Goal: Information Seeking & Learning: Learn about a topic

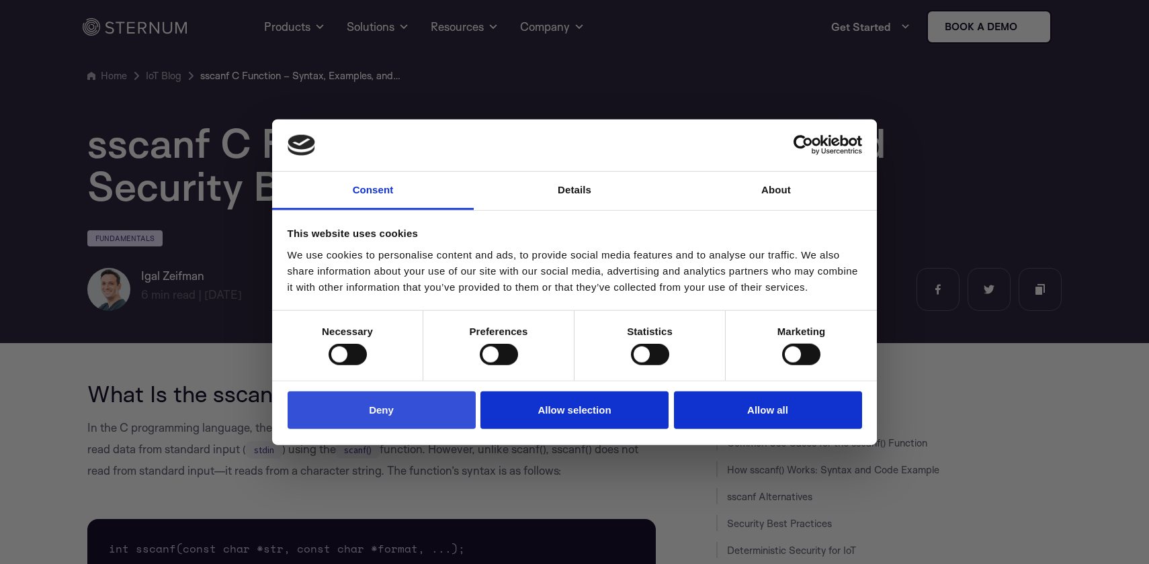
click at [428, 413] on button "Deny" at bounding box center [382, 410] width 188 height 38
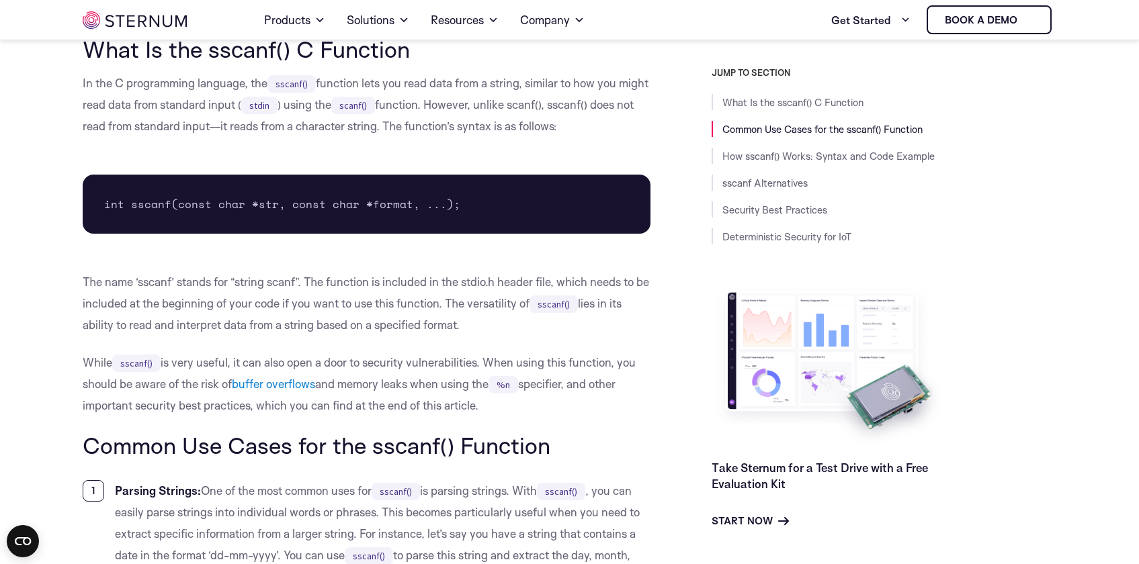
scroll to position [351, 0]
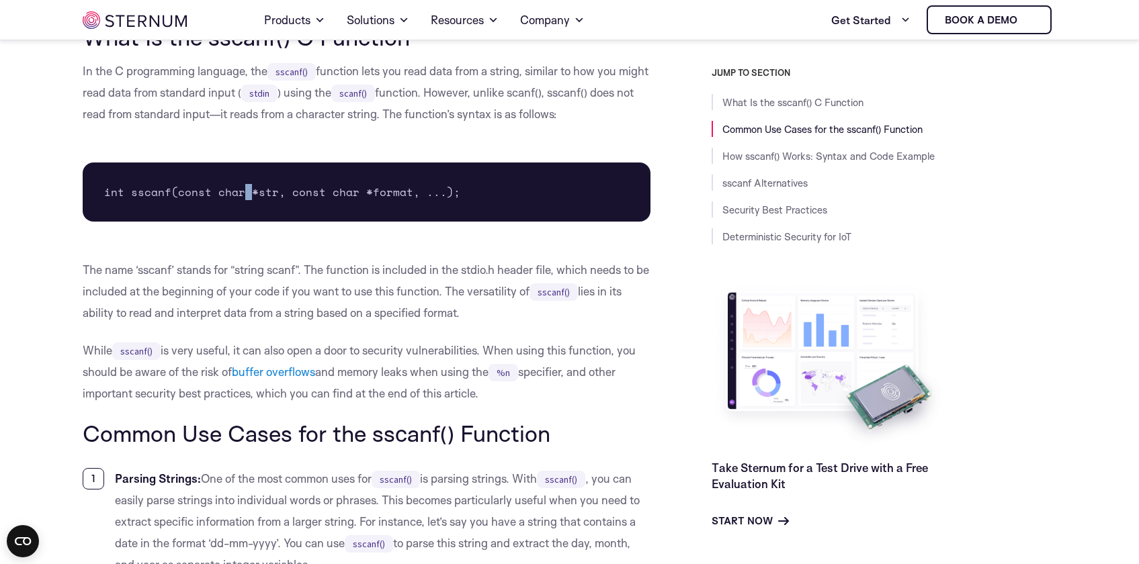
drag, startPoint x: 243, startPoint y: 194, endPoint x: 296, endPoint y: 195, distance: 53.1
click at [261, 196] on pre "int sscanf(const char *str, const char *format, ...);" at bounding box center [367, 192] width 568 height 59
click at [298, 195] on pre "int sscanf(const char *str, const char *format, ...);" at bounding box center [367, 192] width 568 height 59
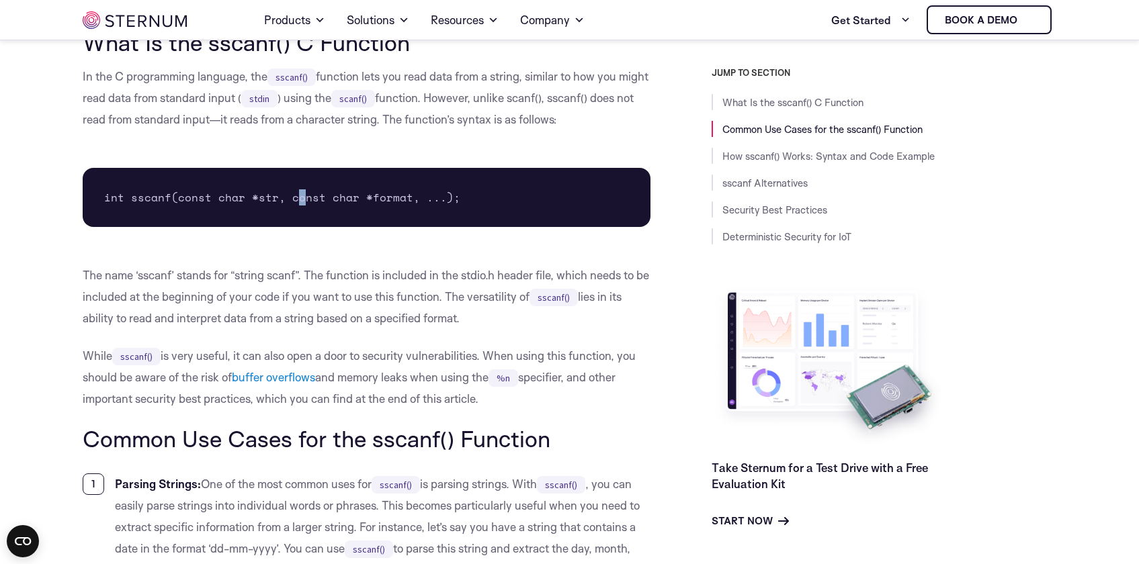
scroll to position [346, 0]
drag, startPoint x: 151, startPoint y: 73, endPoint x: 309, endPoint y: 80, distance: 158.0
click at [264, 74] on p "In the C programming language, the sscanf() function lets you read data from a …" at bounding box center [367, 98] width 568 height 64
drag, startPoint x: 348, startPoint y: 83, endPoint x: 390, endPoint y: 87, distance: 41.8
click at [385, 87] on p "In the C programming language, the sscanf() function lets you read data from a …" at bounding box center [367, 98] width 568 height 64
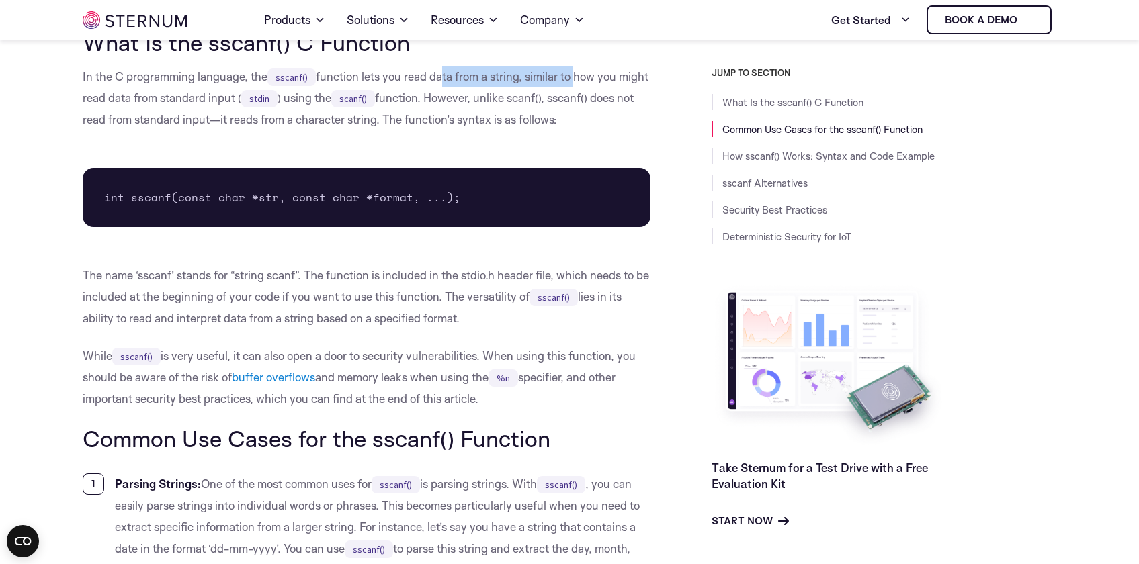
drag, startPoint x: 441, startPoint y: 82, endPoint x: 576, endPoint y: 84, distance: 135.1
click at [575, 84] on p "In the C programming language, the sscanf() function lets you read data from a …" at bounding box center [367, 98] width 568 height 64
drag, startPoint x: 503, startPoint y: 99, endPoint x: 552, endPoint y: 99, distance: 48.4
click at [552, 99] on p "In the C programming language, the sscanf() function lets you read data from a …" at bounding box center [367, 98] width 568 height 64
click at [632, 99] on p "In the C programming language, the sscanf() function lets you read data from a …" at bounding box center [367, 98] width 568 height 64
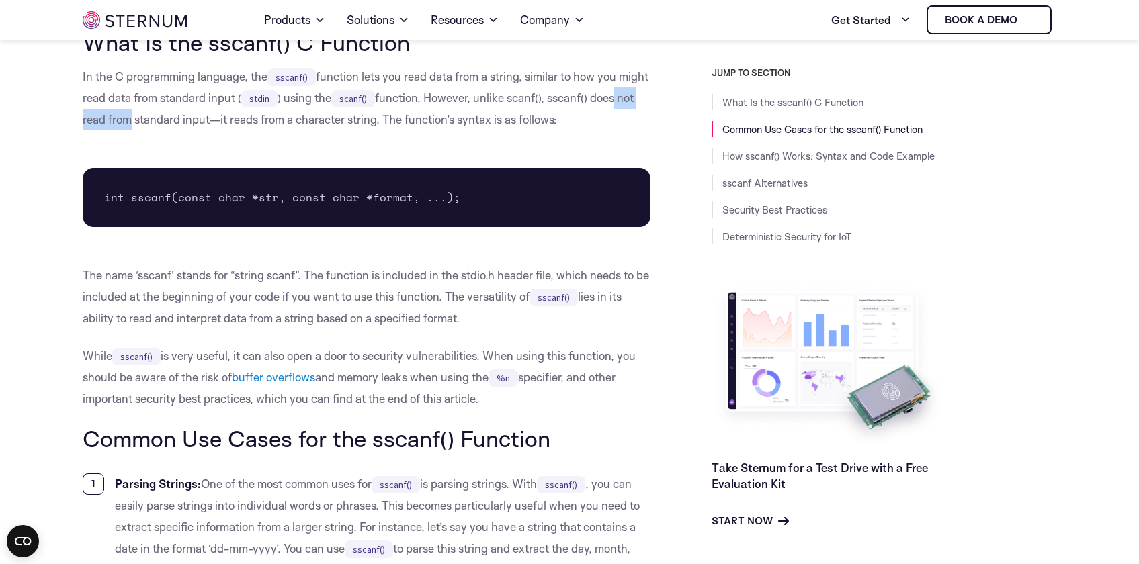
drag, startPoint x: 99, startPoint y: 122, endPoint x: 173, endPoint y: 124, distance: 74.0
click at [170, 124] on p "In the C programming language, the sscanf() function lets you read data from a …" at bounding box center [367, 98] width 568 height 64
drag, startPoint x: 193, startPoint y: 124, endPoint x: 255, endPoint y: 125, distance: 62.5
click at [246, 128] on p "In the C programming language, the sscanf() function lets you read data from a …" at bounding box center [367, 98] width 568 height 64
click at [267, 127] on p "In the C programming language, the sscanf() function lets you read data from a …" at bounding box center [367, 98] width 568 height 64
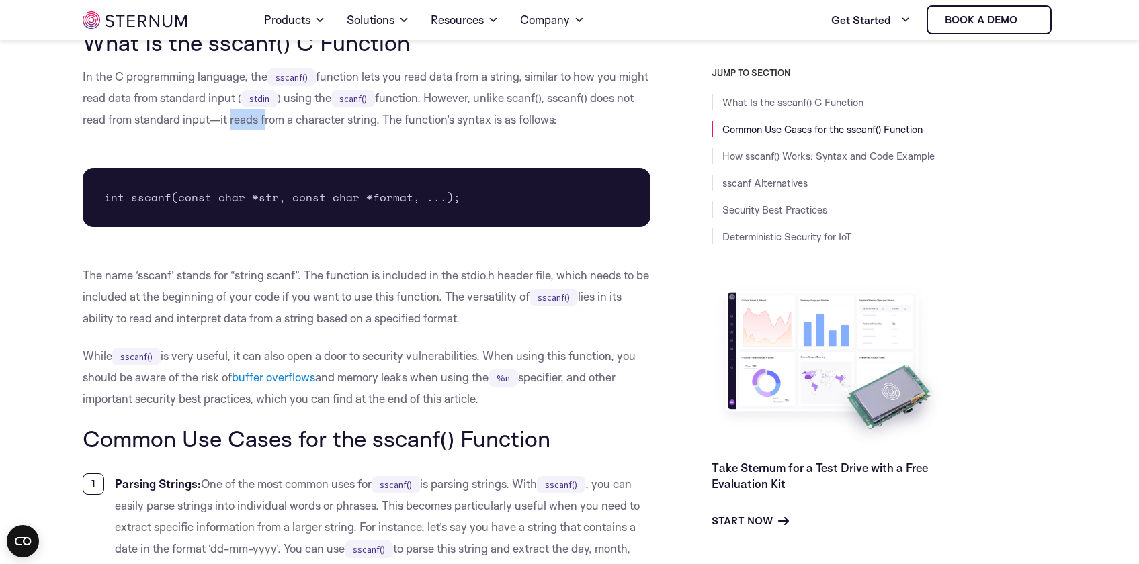
drag, startPoint x: 316, startPoint y: 120, endPoint x: 327, endPoint y: 122, distance: 10.9
click at [322, 121] on p "In the C programming language, the sscanf() function lets you read data from a …" at bounding box center [367, 98] width 568 height 64
click at [504, 124] on p "In the C programming language, the sscanf() function lets you read data from a …" at bounding box center [367, 98] width 568 height 64
click at [439, 119] on p "In the C programming language, the sscanf() function lets you read data from a …" at bounding box center [367, 98] width 568 height 64
click at [426, 121] on p "In the C programming language, the sscanf() function lets you read data from a …" at bounding box center [367, 98] width 568 height 64
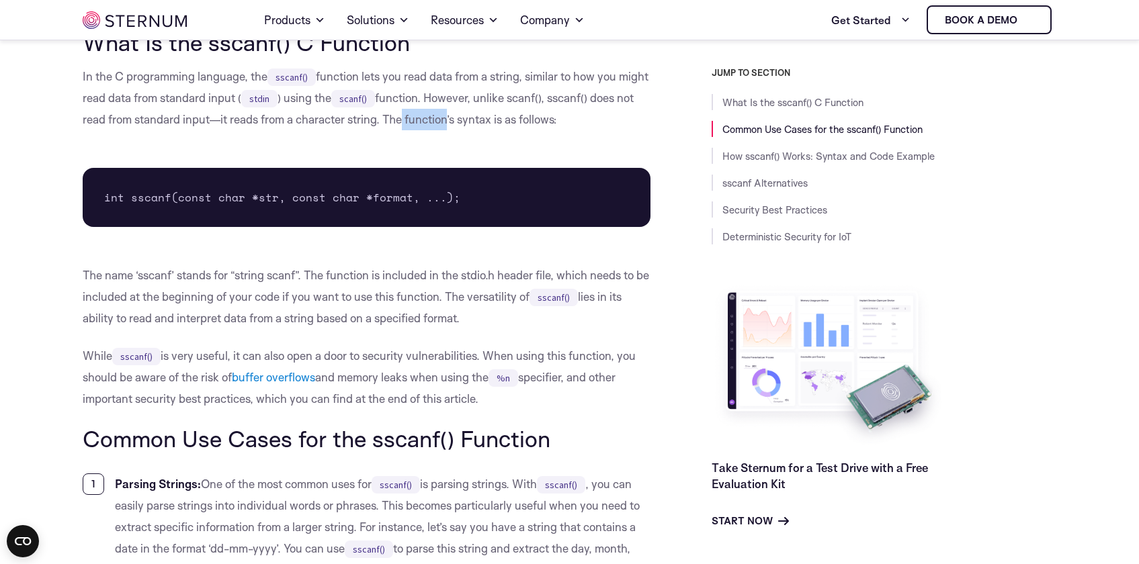
drag, startPoint x: 447, startPoint y: 123, endPoint x: 555, endPoint y: 121, distance: 107.5
click at [521, 122] on p "In the C programming language, the sscanf() function lets you read data from a …" at bounding box center [367, 98] width 568 height 64
drag, startPoint x: 597, startPoint y: 128, endPoint x: 621, endPoint y: 128, distance: 23.5
click at [611, 129] on p "In the C programming language, the sscanf() function lets you read data from a …" at bounding box center [367, 98] width 568 height 64
drag, startPoint x: 110, startPoint y: 194, endPoint x: 193, endPoint y: 204, distance: 83.2
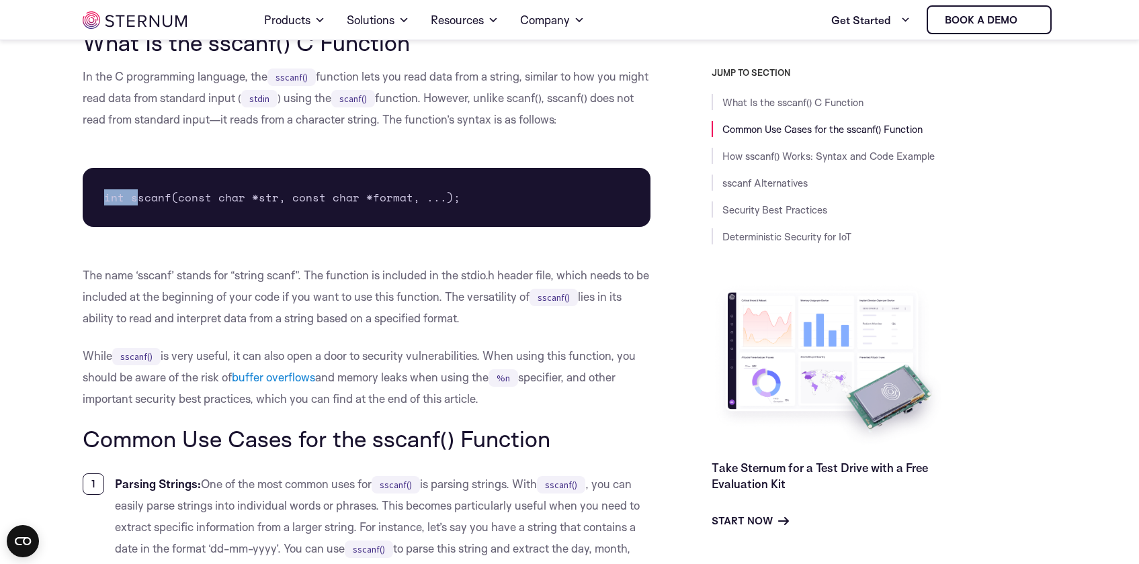
click at [177, 203] on pre "int sscanf(const char *str, const char *format, ...);" at bounding box center [367, 197] width 568 height 59
drag, startPoint x: 304, startPoint y: 213, endPoint x: 310, endPoint y: 209, distance: 7.3
click at [306, 212] on pre "int sscanf(const char *str, const char *format, ...);" at bounding box center [367, 197] width 568 height 59
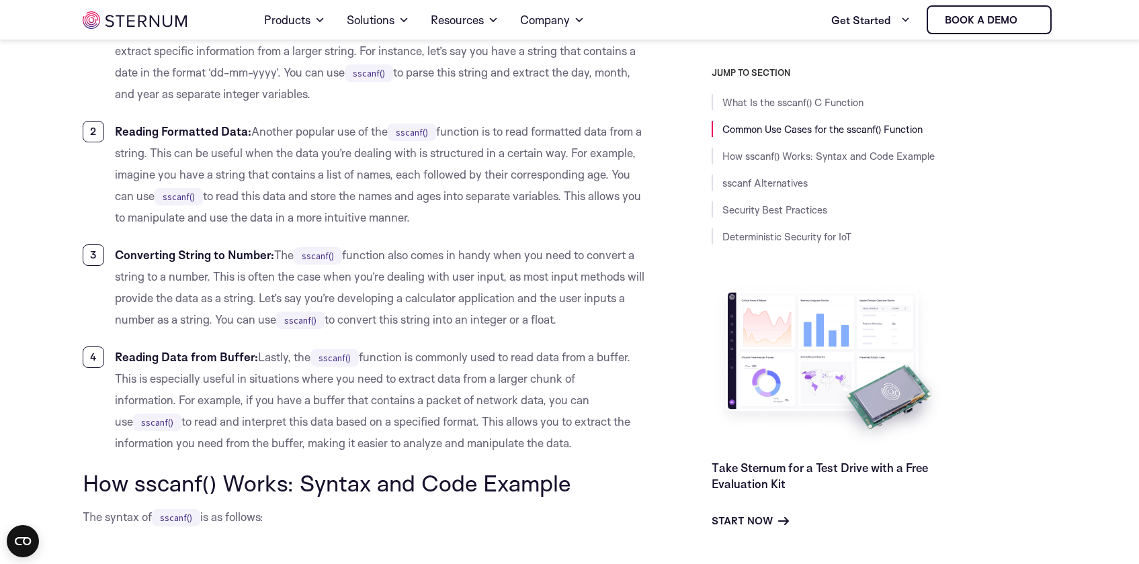
scroll to position [827, 0]
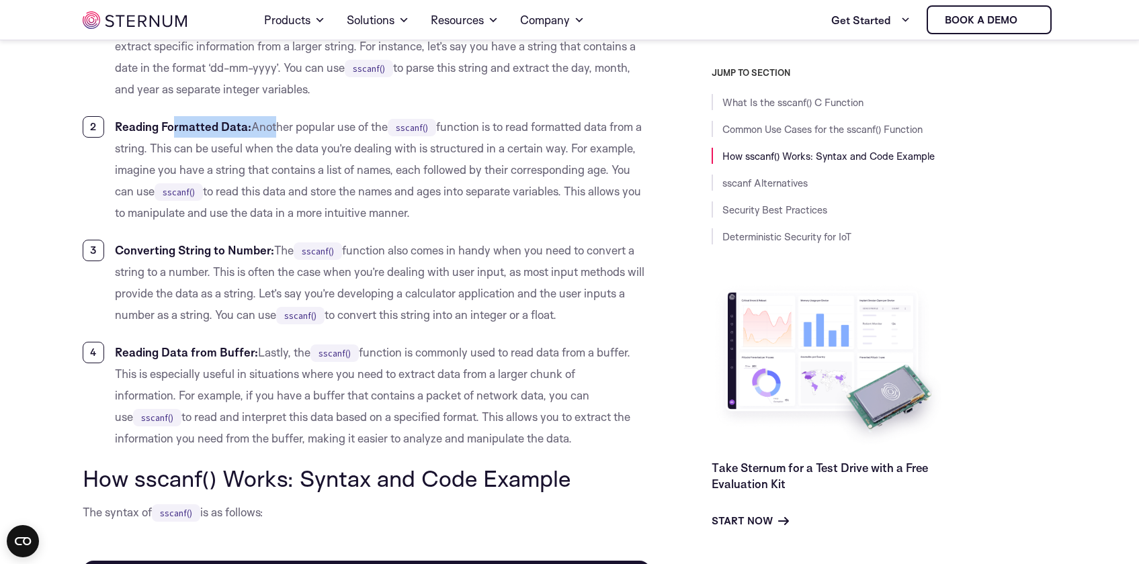
drag, startPoint x: 173, startPoint y: 132, endPoint x: 276, endPoint y: 134, distance: 102.8
click at [276, 134] on li "Reading Formatted Data: Another popular use of the sscanf() function is to read…" at bounding box center [367, 169] width 568 height 107
click at [301, 128] on li "Reading Formatted Data: Another popular use of the sscanf() function is to read…" at bounding box center [367, 169] width 568 height 107
drag, startPoint x: 306, startPoint y: 128, endPoint x: 420, endPoint y: 134, distance: 113.7
click at [420, 134] on li "Reading Formatted Data: Another popular use of the sscanf() function is to read…" at bounding box center [367, 169] width 568 height 107
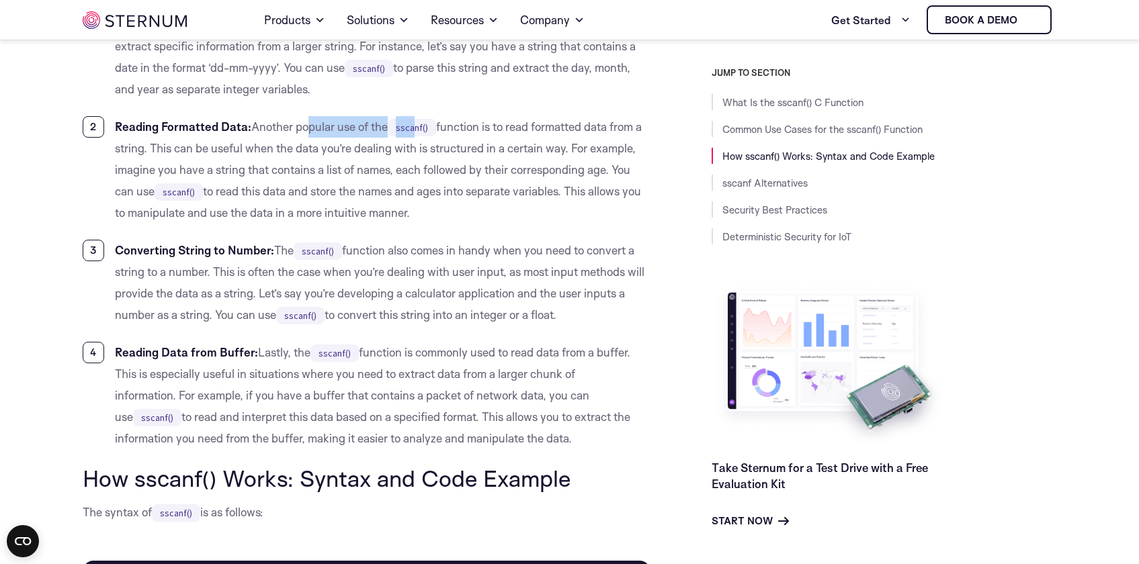
click at [420, 134] on code "sscanf()" at bounding box center [412, 127] width 48 height 17
drag, startPoint x: 460, startPoint y: 132, endPoint x: 567, endPoint y: 132, distance: 106.8
click at [566, 132] on li "Reading Formatted Data: Another popular use of the sscanf() function is to read…" at bounding box center [367, 169] width 568 height 107
click at [567, 132] on li "Reading Formatted Data: Another popular use of the sscanf() function is to read…" at bounding box center [367, 169] width 568 height 107
drag, startPoint x: 187, startPoint y: 252, endPoint x: 225, endPoint y: 250, distance: 38.3
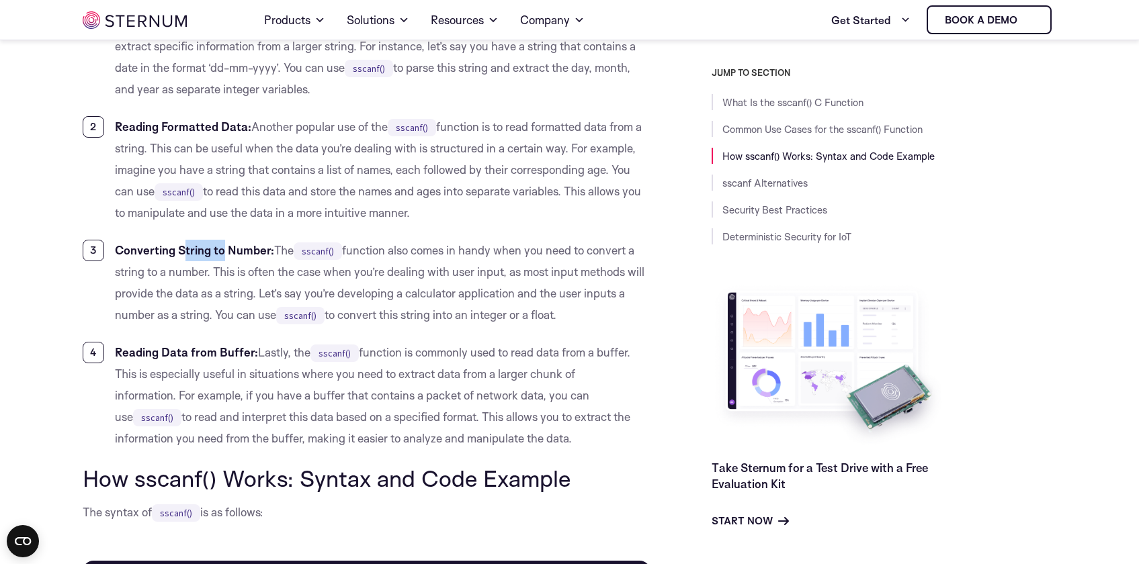
click at [225, 252] on strong "Converting String to Number:" at bounding box center [194, 250] width 159 height 14
click at [247, 250] on strong "Converting String to Number:" at bounding box center [194, 250] width 159 height 14
drag, startPoint x: 379, startPoint y: 251, endPoint x: 487, endPoint y: 251, distance: 108.2
click at [486, 251] on li "Converting String to Number: The sscanf() function also comes in handy when you…" at bounding box center [367, 283] width 568 height 86
click at [487, 251] on li "Converting String to Number: The sscanf() function also comes in handy when you…" at bounding box center [367, 283] width 568 height 86
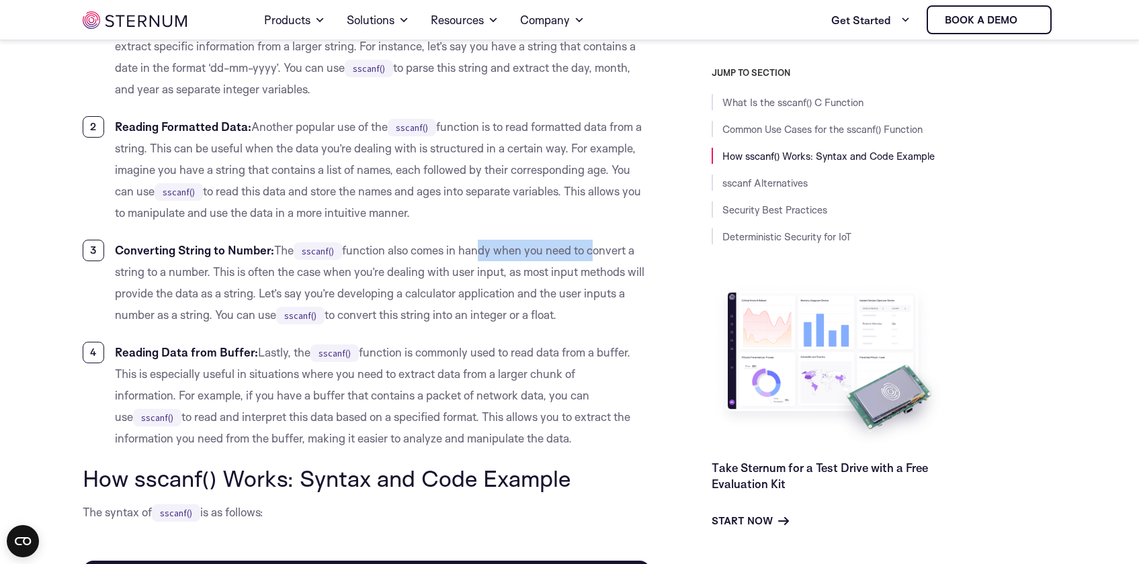
drag, startPoint x: 480, startPoint y: 251, endPoint x: 595, endPoint y: 251, distance: 114.9
click at [595, 251] on li "Converting String to Number: The sscanf() function also comes in handy when you…" at bounding box center [367, 283] width 568 height 86
drag, startPoint x: 134, startPoint y: 271, endPoint x: 165, endPoint y: 271, distance: 31.6
click at [149, 271] on li "Converting String to Number: The sscanf() function also comes in handy when you…" at bounding box center [367, 283] width 568 height 86
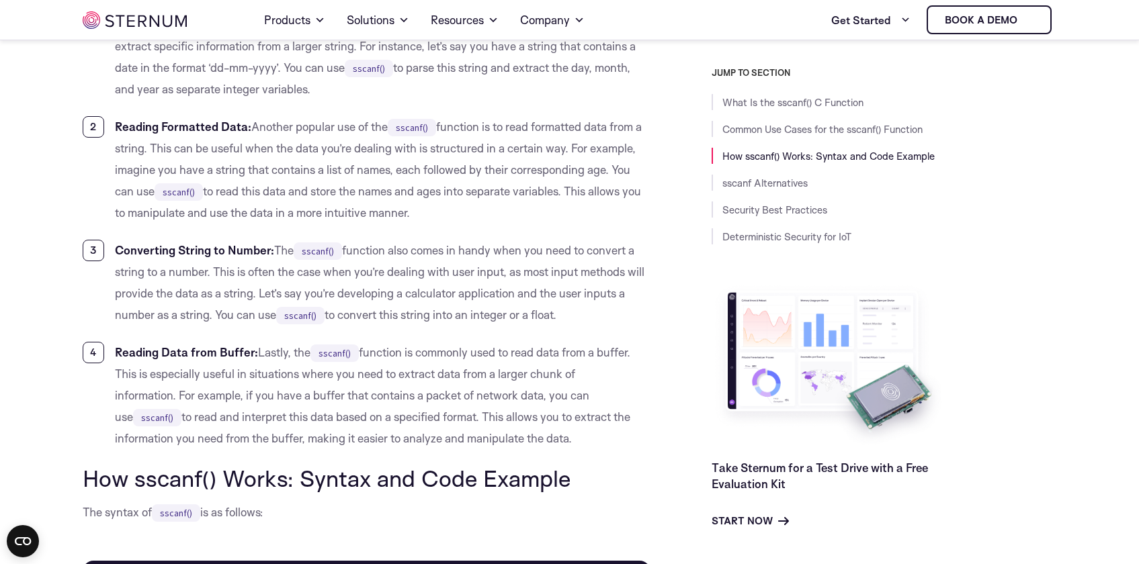
click at [165, 271] on li "Converting String to Number: The sscanf() function also comes in handy when you…" at bounding box center [367, 283] width 568 height 86
drag, startPoint x: 202, startPoint y: 271, endPoint x: 233, endPoint y: 271, distance: 30.9
click at [233, 271] on li "Converting String to Number: The sscanf() function also comes in handy when you…" at bounding box center [367, 283] width 568 height 86
click at [246, 273] on li "Converting String to Number: The sscanf() function also comes in handy when you…" at bounding box center [367, 283] width 568 height 86
drag, startPoint x: 322, startPoint y: 273, endPoint x: 346, endPoint y: 273, distance: 24.2
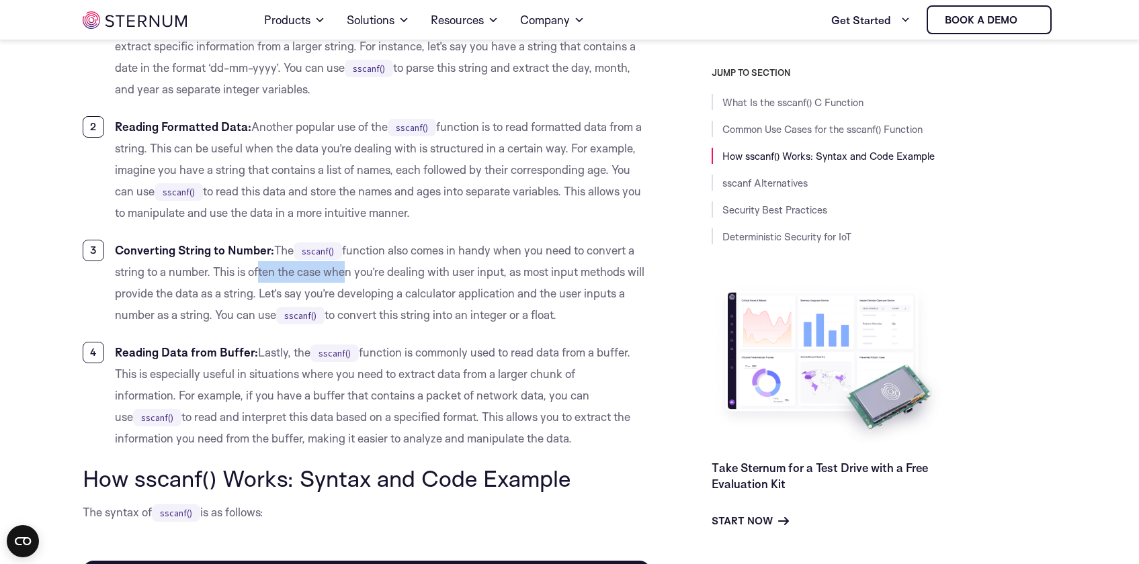
click at [346, 273] on li "Converting String to Number: The sscanf() function also comes in handy when you…" at bounding box center [367, 283] width 568 height 86
drag, startPoint x: 378, startPoint y: 273, endPoint x: 445, endPoint y: 274, distance: 66.5
click at [445, 274] on li "Converting String to Number: The sscanf() function also comes in handy when you…" at bounding box center [367, 283] width 568 height 86
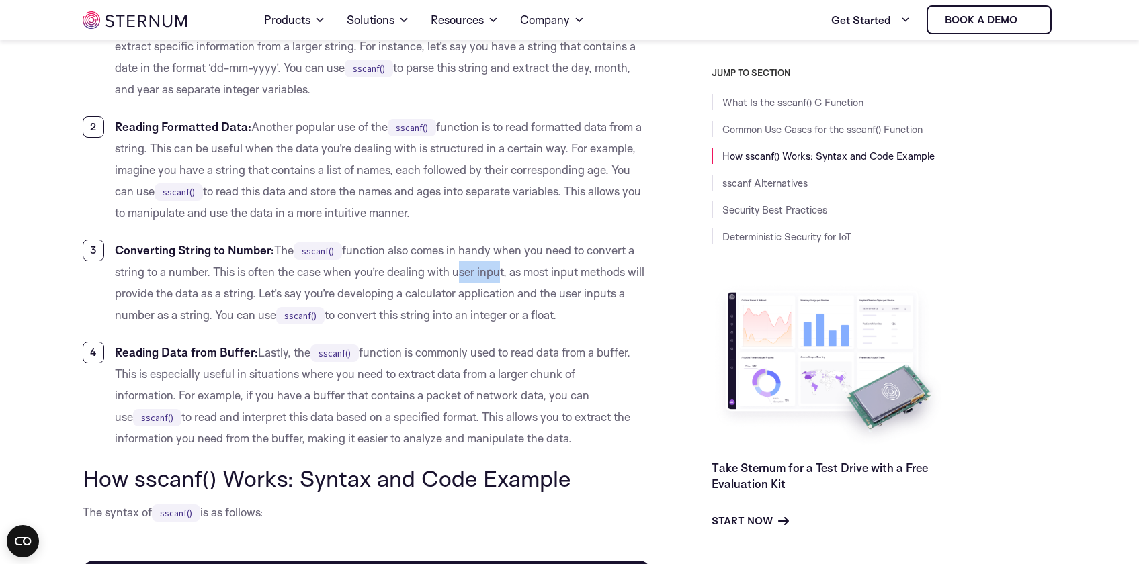
drag, startPoint x: 480, startPoint y: 275, endPoint x: 509, endPoint y: 275, distance: 29.6
click at [509, 275] on li "Converting String to Number: The sscanf() function also comes in handy when you…" at bounding box center [367, 283] width 568 height 86
drag, startPoint x: 523, startPoint y: 275, endPoint x: 586, endPoint y: 275, distance: 62.5
click at [586, 275] on li "Converting String to Number: The sscanf() function also comes in handy when you…" at bounding box center [367, 283] width 568 height 86
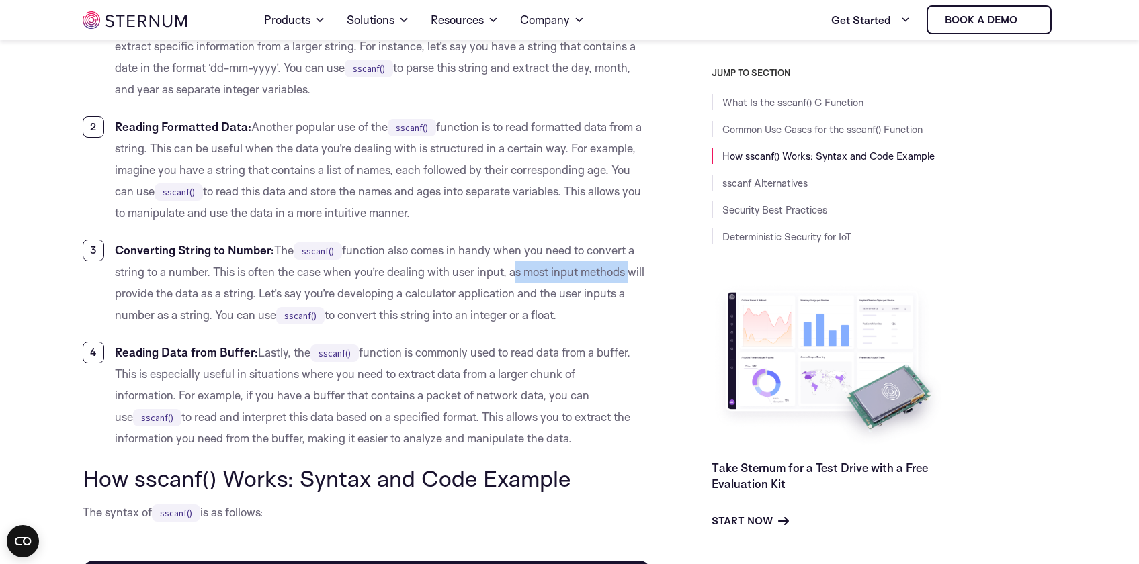
click at [586, 275] on li "Converting String to Number: The sscanf() function also comes in handy when you…" at bounding box center [367, 283] width 568 height 86
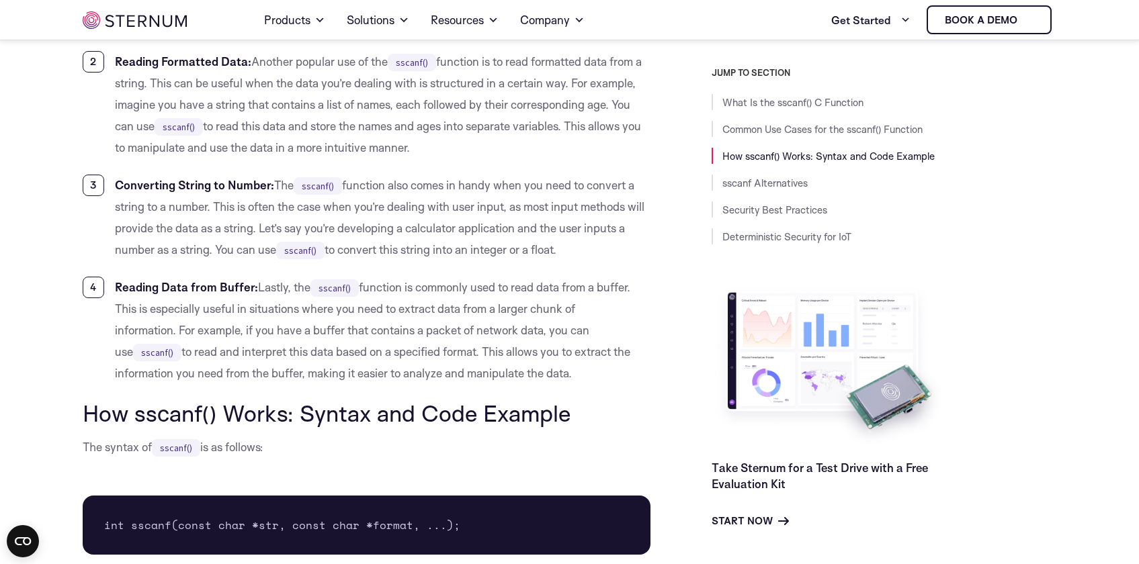
scroll to position [896, 0]
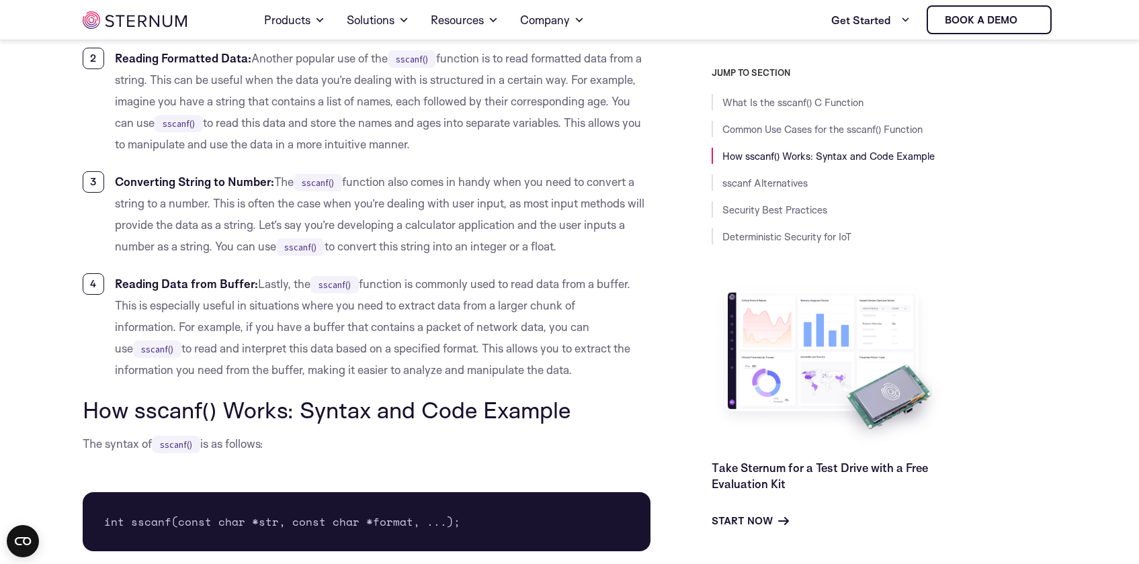
drag, startPoint x: 202, startPoint y: 236, endPoint x: 281, endPoint y: 236, distance: 79.3
click at [281, 236] on li "Converting String to Number: The sscanf() function also comes in handy when you…" at bounding box center [367, 214] width 568 height 86
drag, startPoint x: 284, startPoint y: 220, endPoint x: 386, endPoint y: 220, distance: 102.8
click at [386, 220] on li "Converting String to Number: The sscanf() function also comes in handy when you…" at bounding box center [367, 214] width 568 height 86
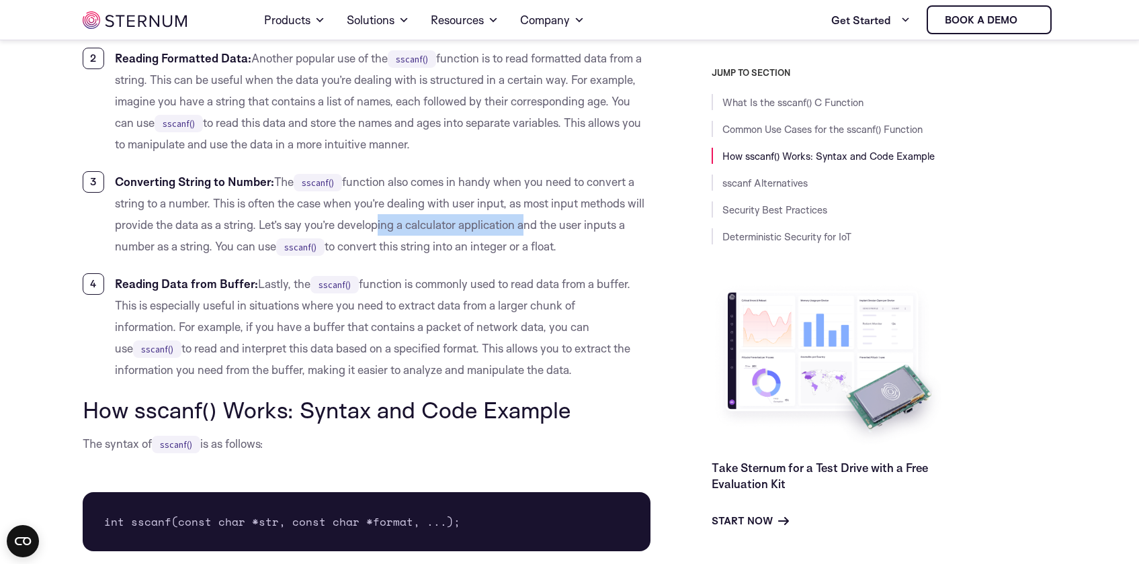
drag, startPoint x: 373, startPoint y: 232, endPoint x: 525, endPoint y: 230, distance: 151.9
click at [525, 230] on li "Converting String to Number: The sscanf() function also comes in handy when you…" at bounding box center [367, 214] width 568 height 86
click at [526, 230] on li "Converting String to Number: The sscanf() function also comes in handy when you…" at bounding box center [367, 214] width 568 height 86
drag, startPoint x: 129, startPoint y: 249, endPoint x: 226, endPoint y: 249, distance: 97.4
click at [225, 249] on li "Converting String to Number: The sscanf() function also comes in handy when you…" at bounding box center [367, 214] width 568 height 86
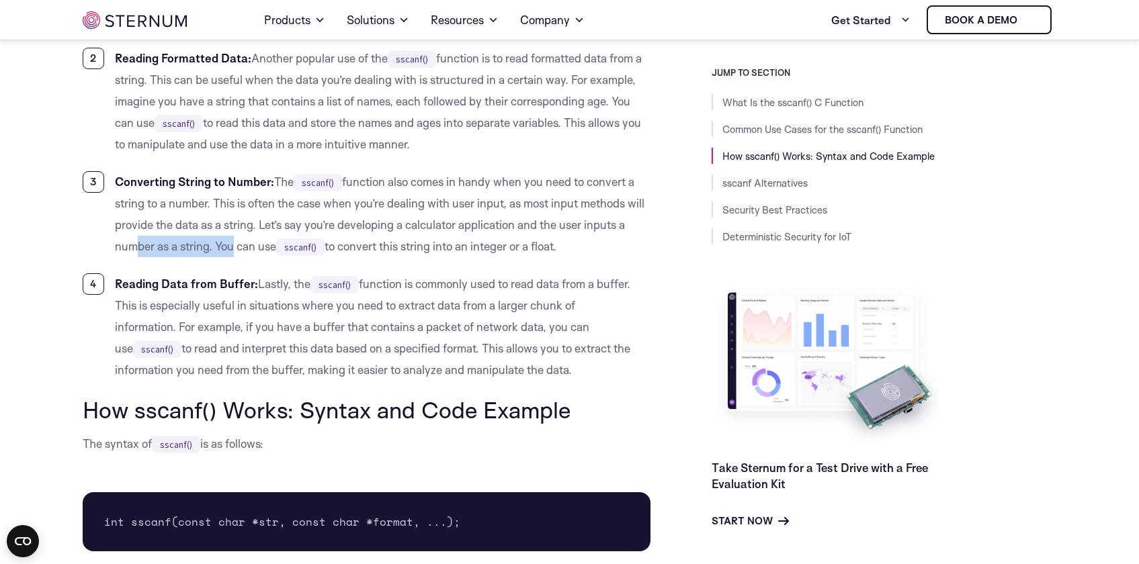
click at [226, 249] on li "Converting String to Number: The sscanf() function also comes in handy when you…" at bounding box center [367, 214] width 568 height 86
drag, startPoint x: 238, startPoint y: 249, endPoint x: 325, endPoint y: 251, distance: 86.7
click at [325, 251] on li "Converting String to Number: The sscanf() function also comes in handy when you…" at bounding box center [367, 214] width 568 height 86
click at [325, 251] on code "sscanf()" at bounding box center [300, 247] width 48 height 17
drag, startPoint x: 340, startPoint y: 250, endPoint x: 396, endPoint y: 250, distance: 55.8
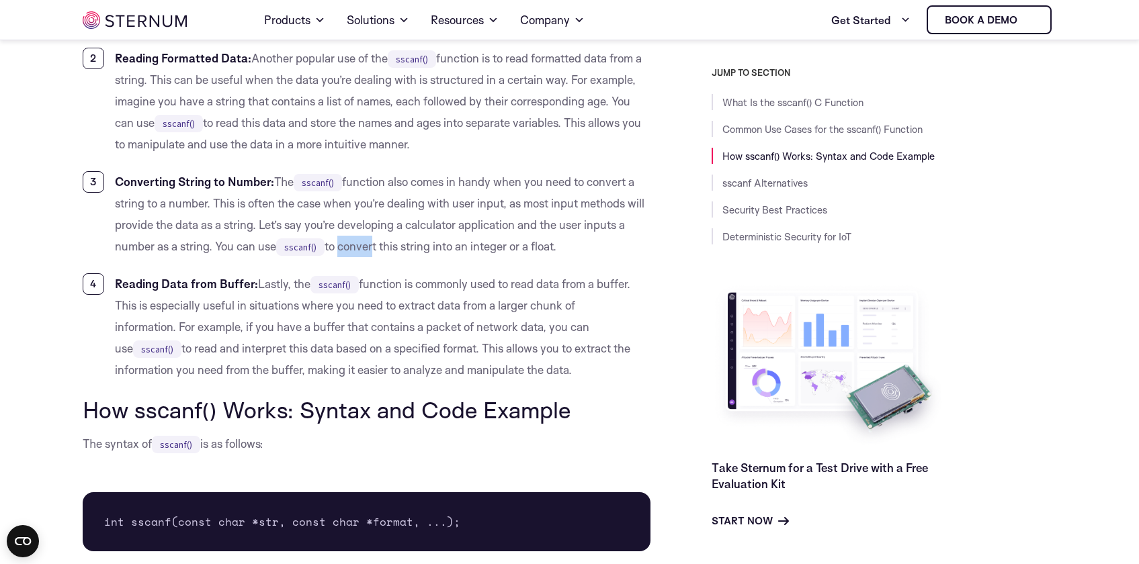
click at [396, 250] on li "Converting String to Number: The sscanf() function also comes in handy when you…" at bounding box center [367, 214] width 568 height 86
drag, startPoint x: 398, startPoint y: 250, endPoint x: 480, endPoint y: 250, distance: 82.0
click at [480, 250] on li "Converting String to Number: The sscanf() function also comes in handy when you…" at bounding box center [367, 214] width 568 height 86
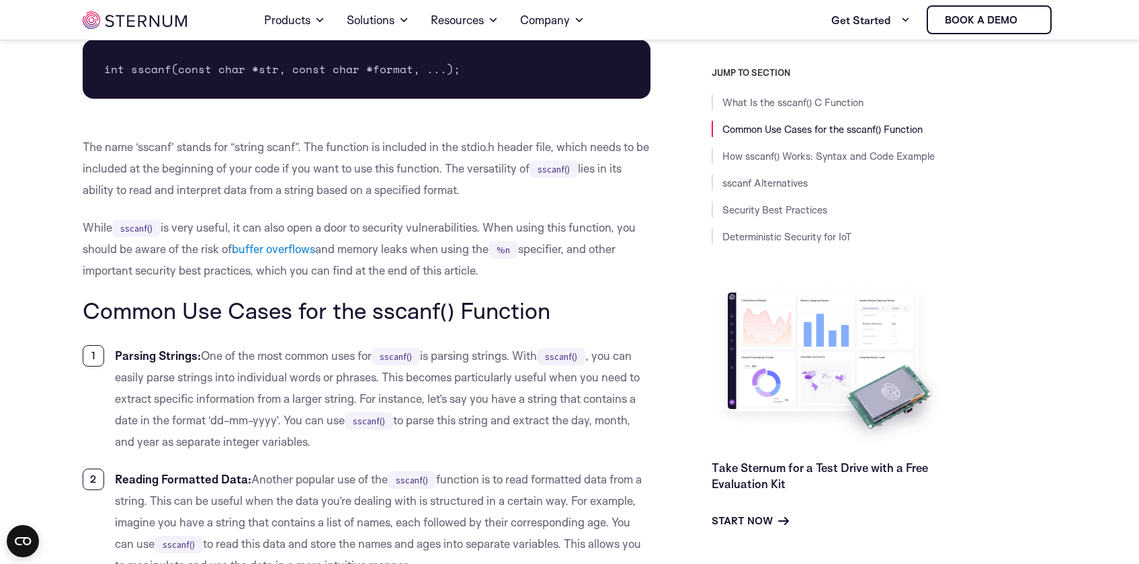
scroll to position [0, 0]
